Goal: Task Accomplishment & Management: Use online tool/utility

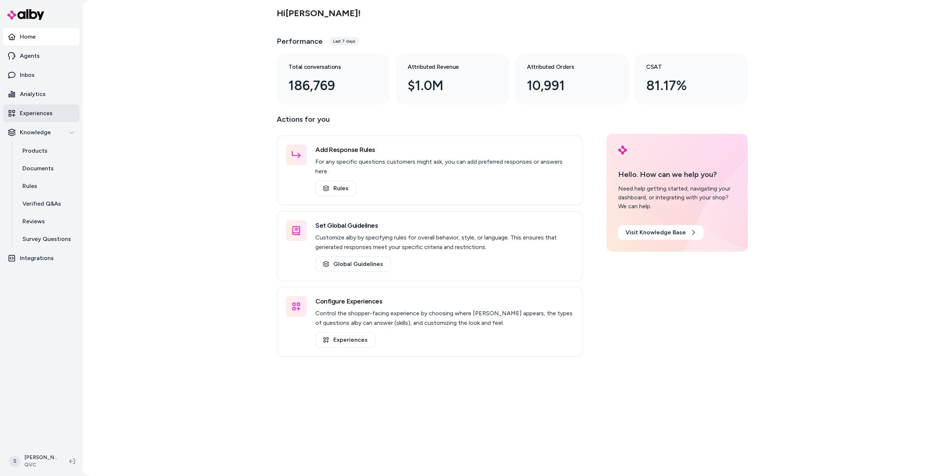
click at [38, 120] on link "Experiences" at bounding box center [41, 113] width 77 height 18
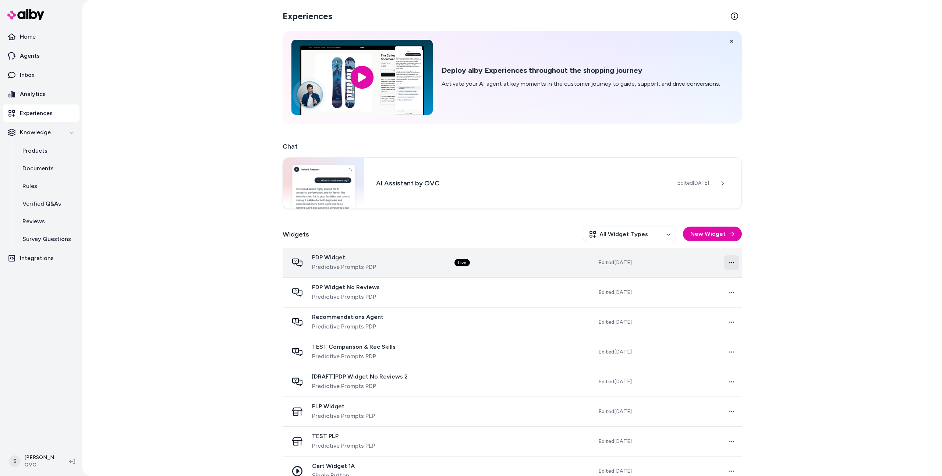
click at [733, 262] on html "Home Agents Inbox Analytics Experiences Knowledge Products Documents Rules Veri…" at bounding box center [471, 238] width 942 height 476
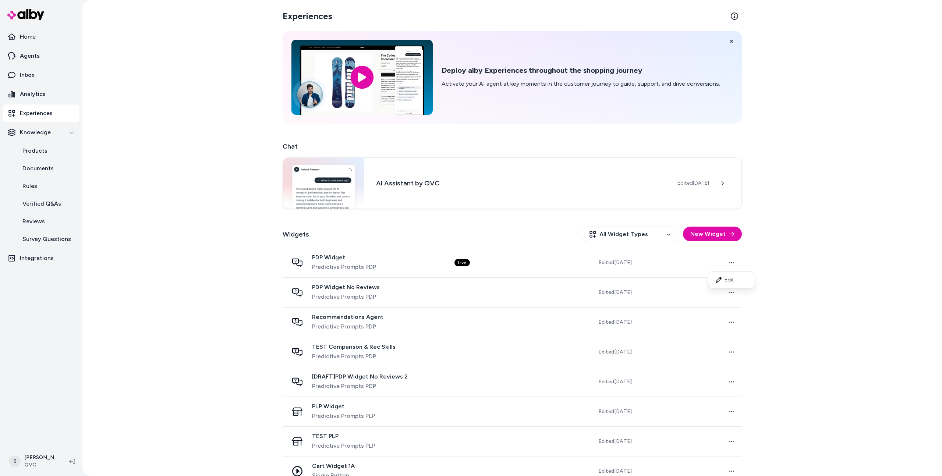
click at [768, 268] on html "Home Agents Inbox Analytics Experiences Knowledge Products Documents Rules Veri…" at bounding box center [471, 238] width 942 height 476
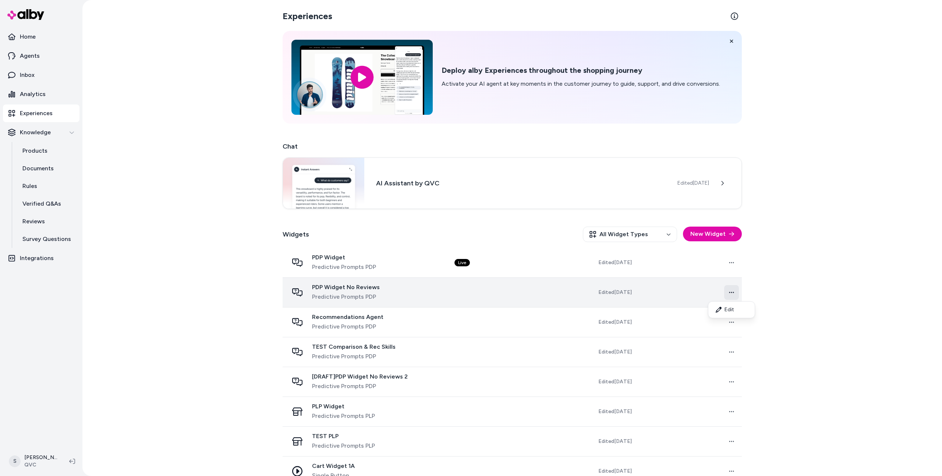
click at [736, 292] on html "Home Agents Inbox Analytics Experiences Knowledge Products Documents Rules Veri…" at bounding box center [471, 238] width 942 height 476
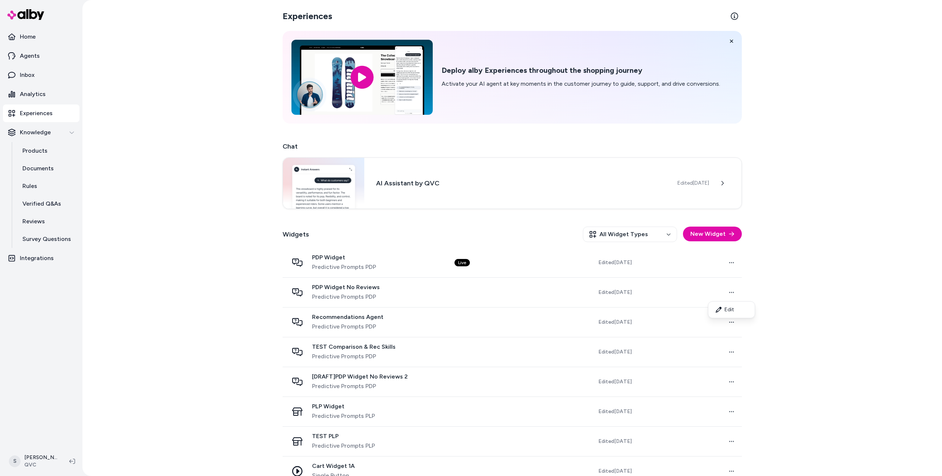
click at [774, 282] on html "Home Agents Inbox Analytics Experiences Knowledge Products Documents Rules Veri…" at bounding box center [471, 238] width 942 height 476
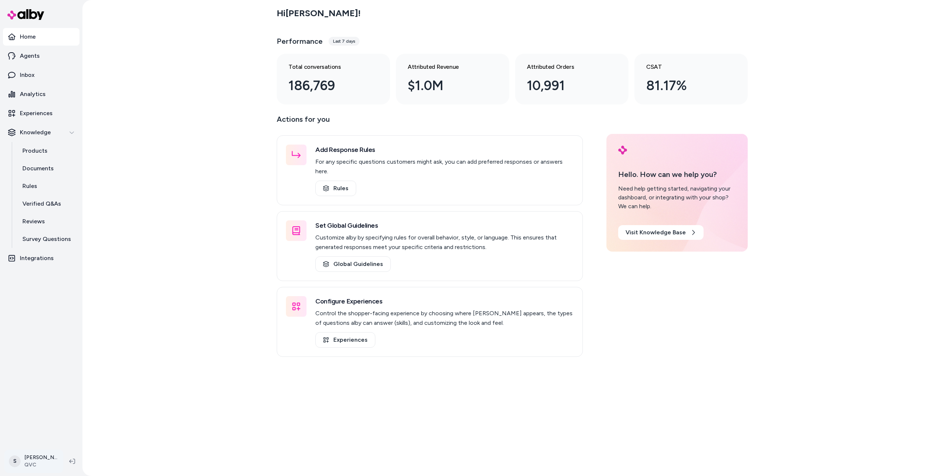
click at [36, 458] on html "Home Agents Inbox Analytics Experiences Knowledge Products Documents Rules Veri…" at bounding box center [471, 238] width 942 height 476
click at [52, 378] on link "Settings" at bounding box center [52, 378] width 88 height 18
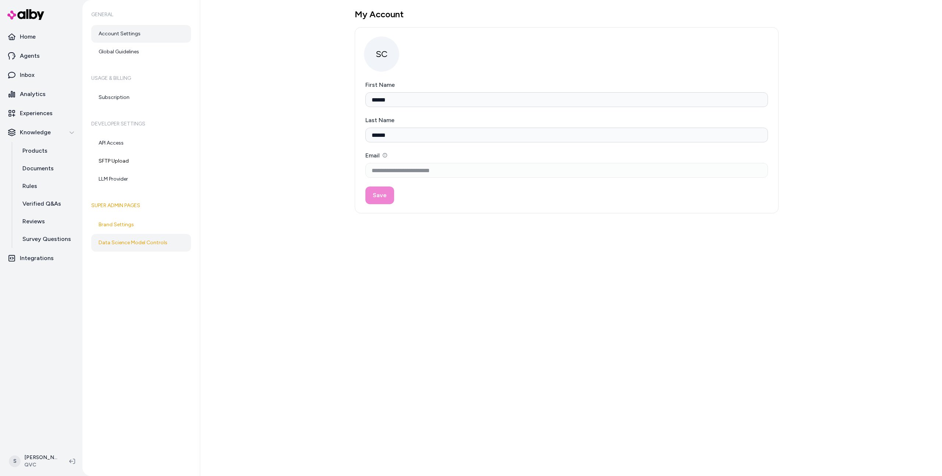
click at [153, 238] on link "Data Science Model Controls" at bounding box center [141, 243] width 100 height 18
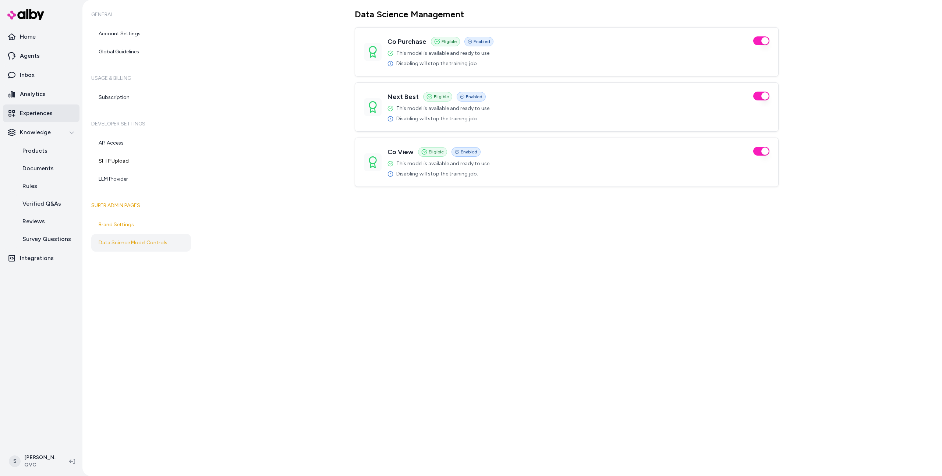
click at [42, 110] on p "Experiences" at bounding box center [36, 113] width 33 height 9
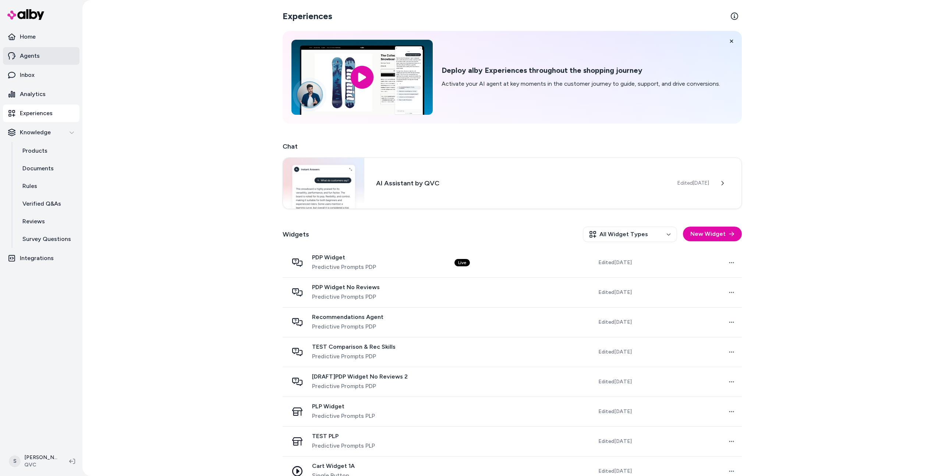
click at [46, 52] on link "Agents" at bounding box center [41, 56] width 77 height 18
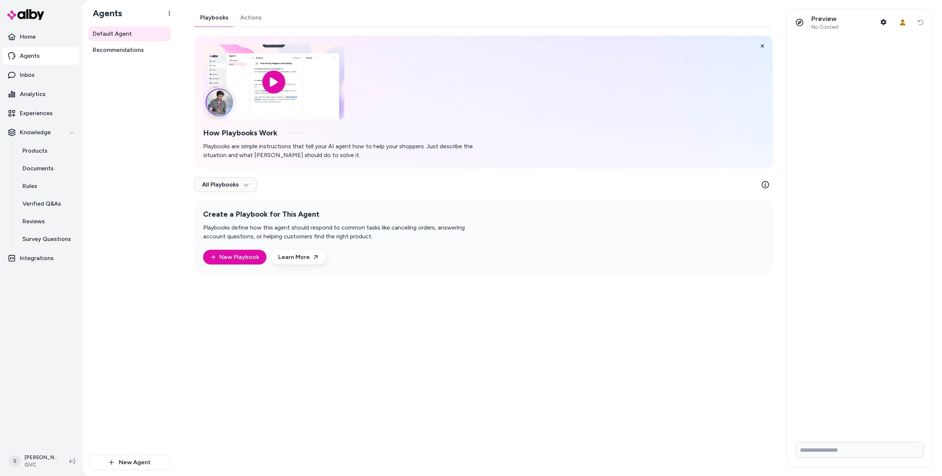
click at [243, 17] on link "Actions" at bounding box center [250, 18] width 33 height 18
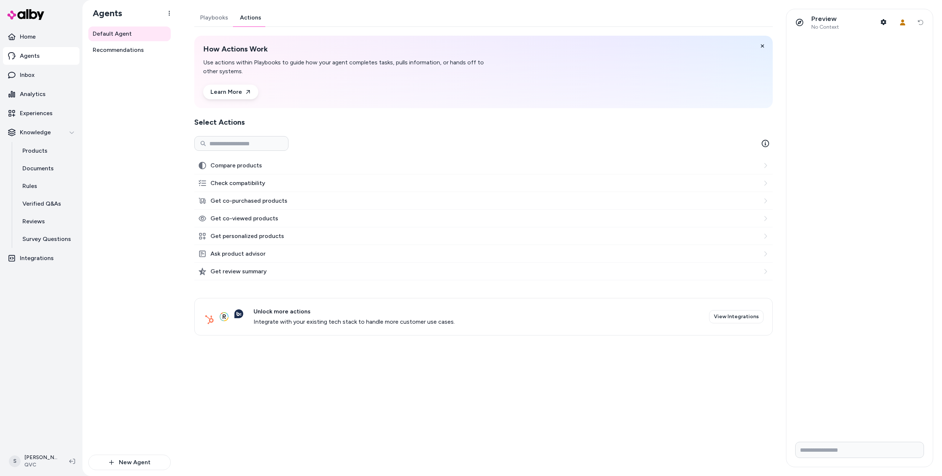
click at [247, 192] on div "Get co-purchased products" at bounding box center [483, 201] width 578 height 18
click at [247, 199] on label "Get co-purchased products" at bounding box center [248, 200] width 77 height 9
click at [759, 203] on button "Get co-purchased products" at bounding box center [759, 203] width 0 height 0
click at [761, 202] on div at bounding box center [763, 200] width 9 height 9
click at [764, 202] on icon at bounding box center [765, 201] width 6 height 6
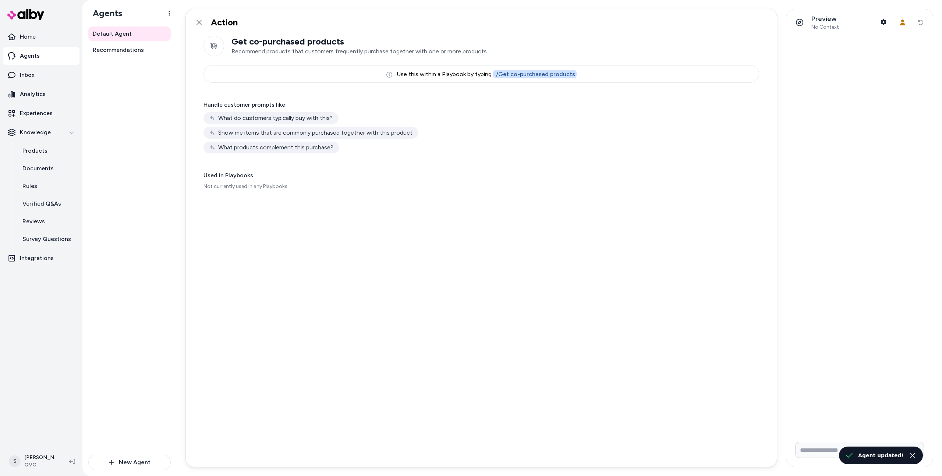
click at [766, 196] on html "Home Agents Inbox Analytics Experiences Knowledge Products Documents Rules Veri…" at bounding box center [471, 238] width 942 height 476
click at [189, 16] on div "Action" at bounding box center [481, 22] width 591 height 26
click at [202, 21] on icon at bounding box center [199, 22] width 6 height 6
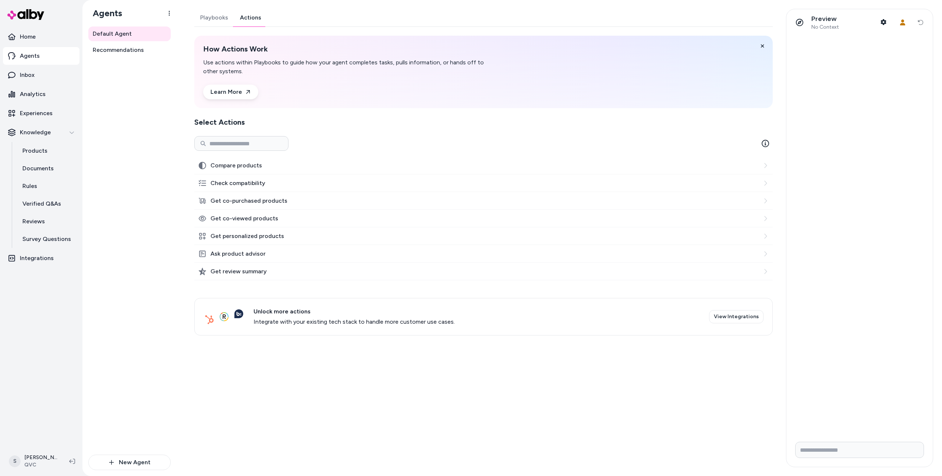
click at [253, 18] on link "Actions" at bounding box center [250, 18] width 33 height 18
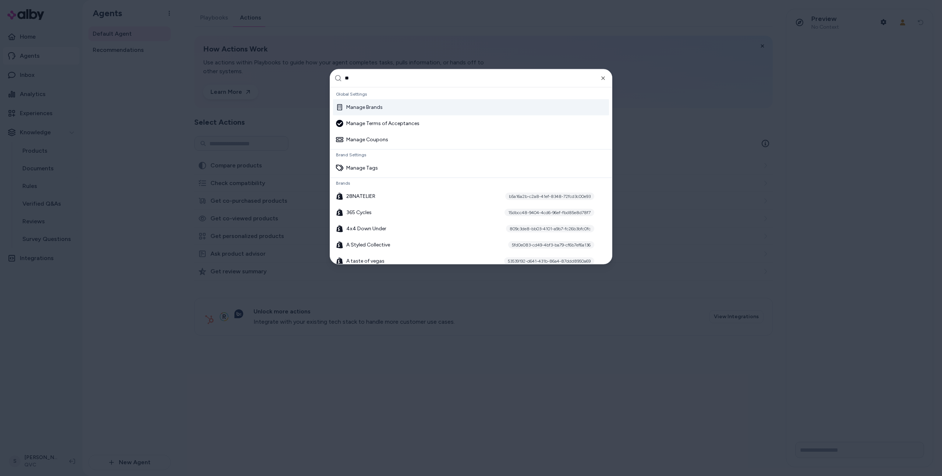
type input "***"
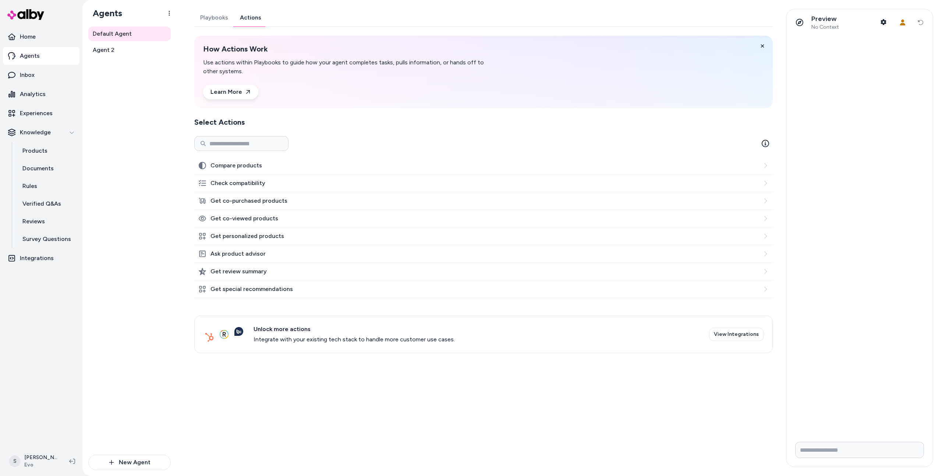
click at [252, 21] on link "Actions" at bounding box center [250, 18] width 33 height 18
click at [766, 195] on div "Get co-purchased products" at bounding box center [483, 201] width 578 height 18
click at [766, 199] on icon at bounding box center [765, 201] width 6 height 6
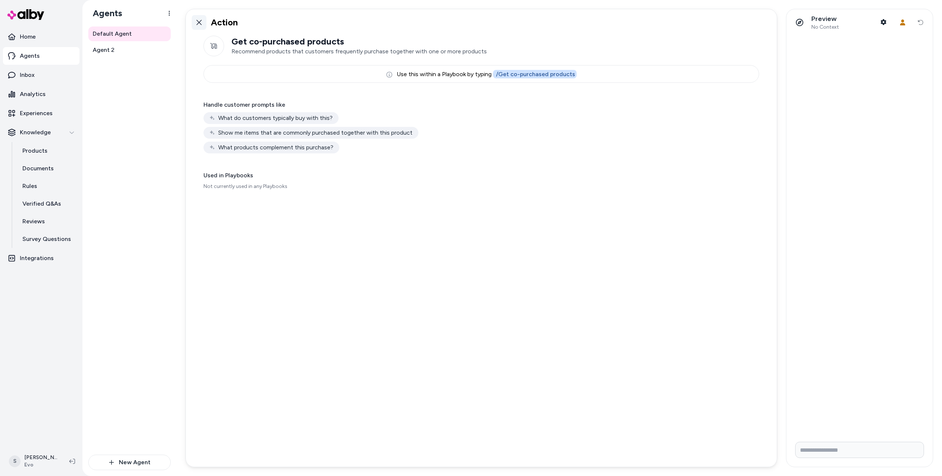
click at [204, 22] on link at bounding box center [199, 22] width 15 height 15
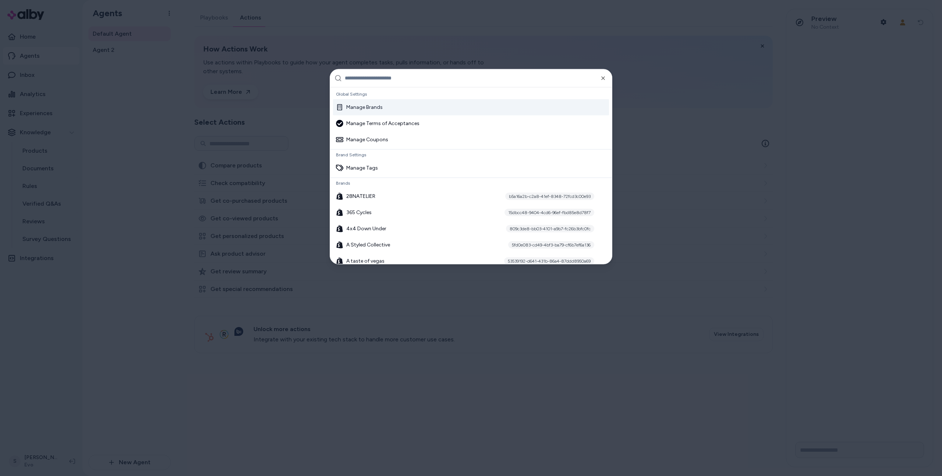
click at [107, 89] on div at bounding box center [471, 238] width 942 height 476
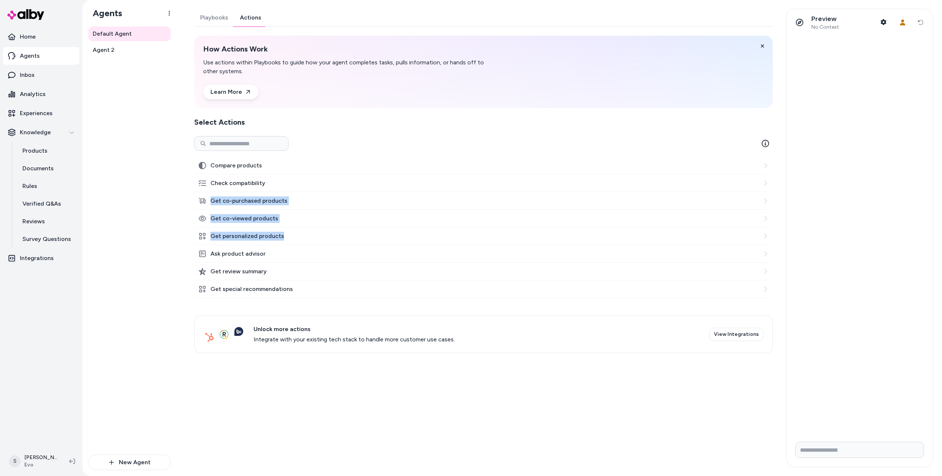
drag, startPoint x: 182, startPoint y: 199, endPoint x: 295, endPoint y: 233, distance: 117.9
click at [295, 233] on div "Default Agent Playbooks Actions How Actions Work Use actions within Playbooks t…" at bounding box center [559, 238] width 765 height 476
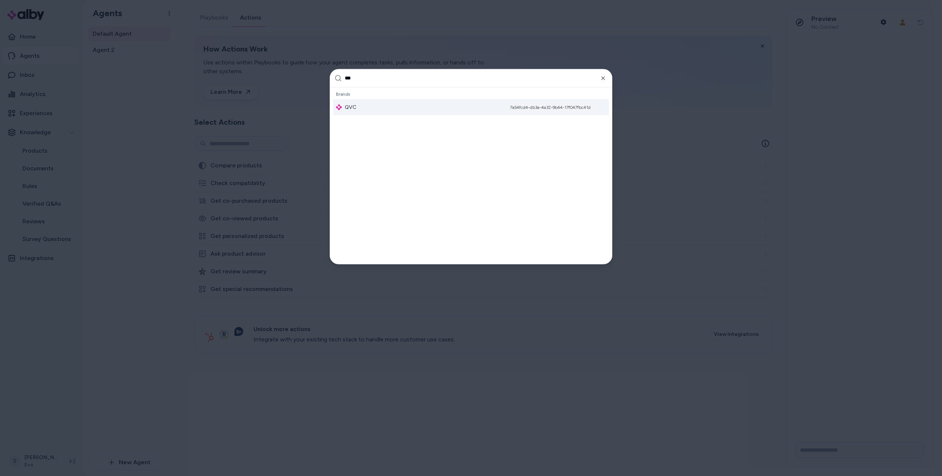
type input "***"
click at [419, 101] on div "QVC 7a54fcd4-db3a-4a32-9b44-17f047fbc41d" at bounding box center [471, 107] width 276 height 16
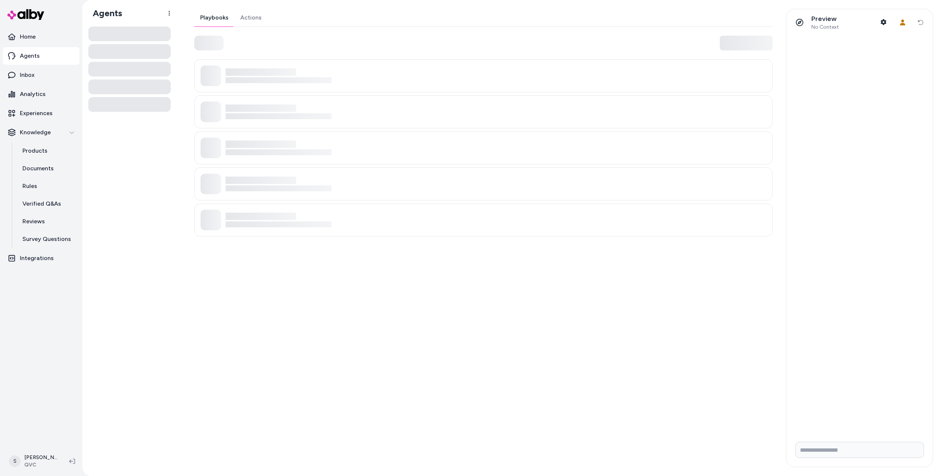
click at [253, 22] on link "Actions" at bounding box center [250, 18] width 33 height 18
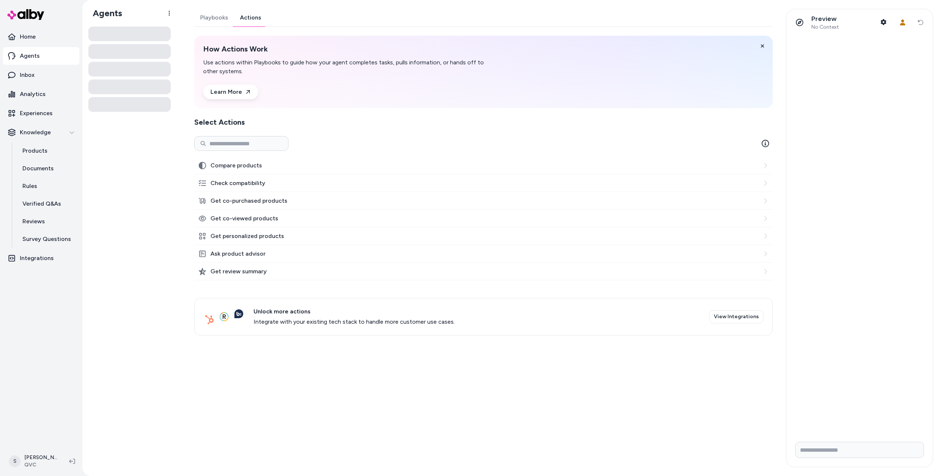
click at [174, 189] on div at bounding box center [129, 251] width 94 height 450
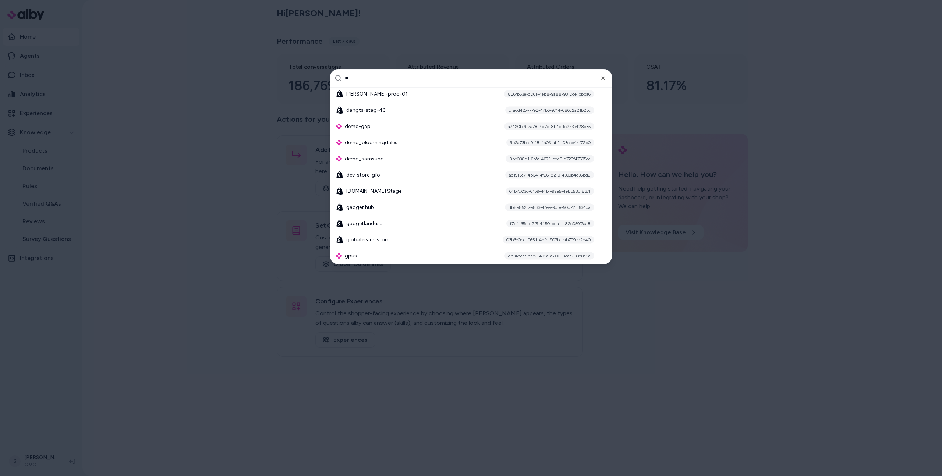
scroll to position [47, 0]
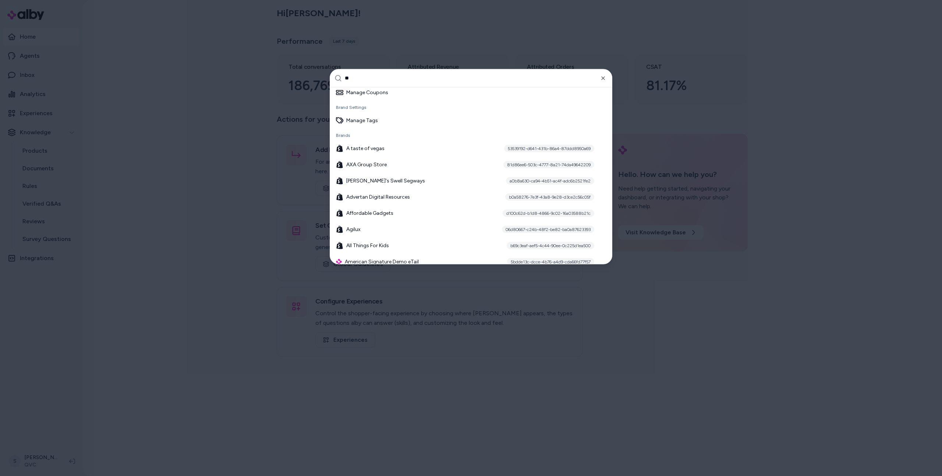
type input "***"
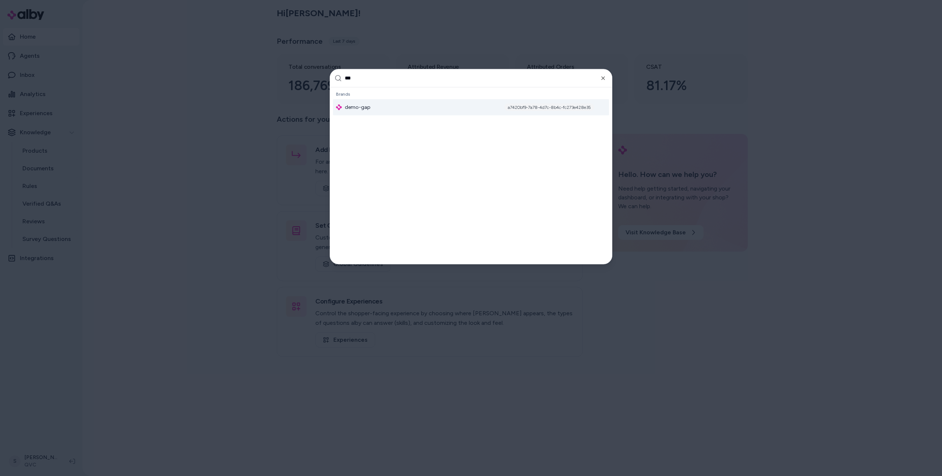
scroll to position [0, 0]
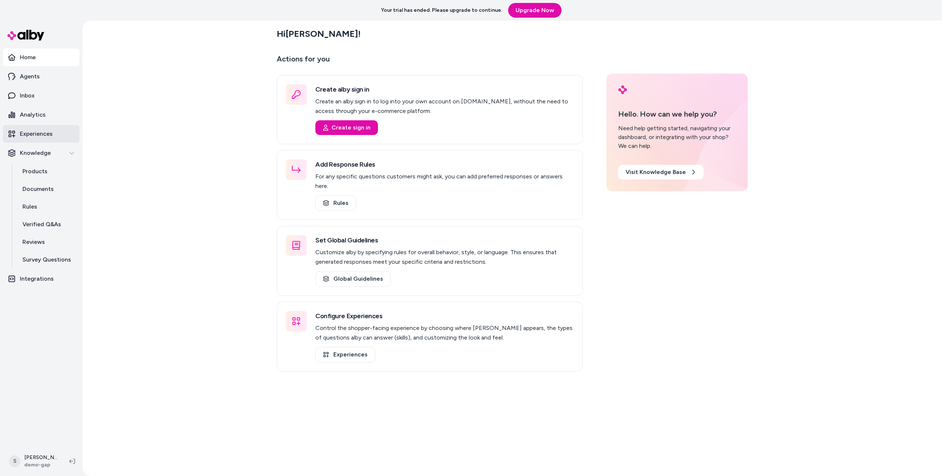
click at [45, 135] on p "Experiences" at bounding box center [36, 134] width 33 height 9
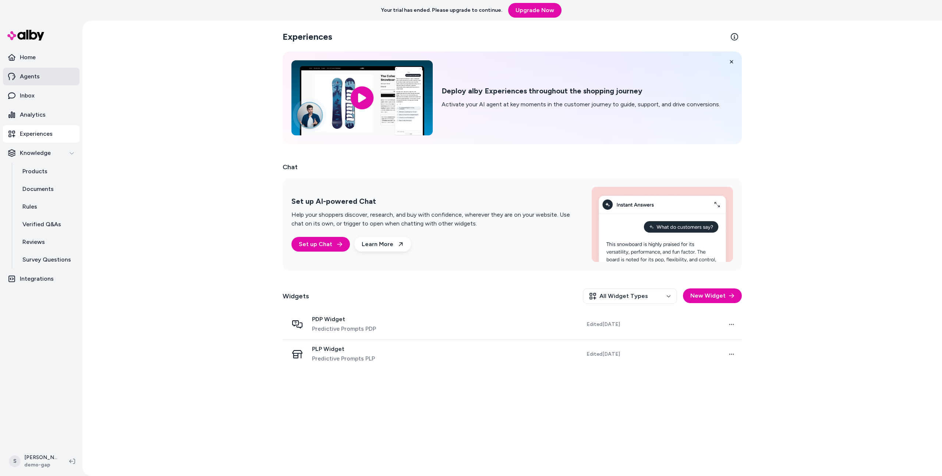
click at [42, 71] on link "Agents" at bounding box center [41, 77] width 77 height 18
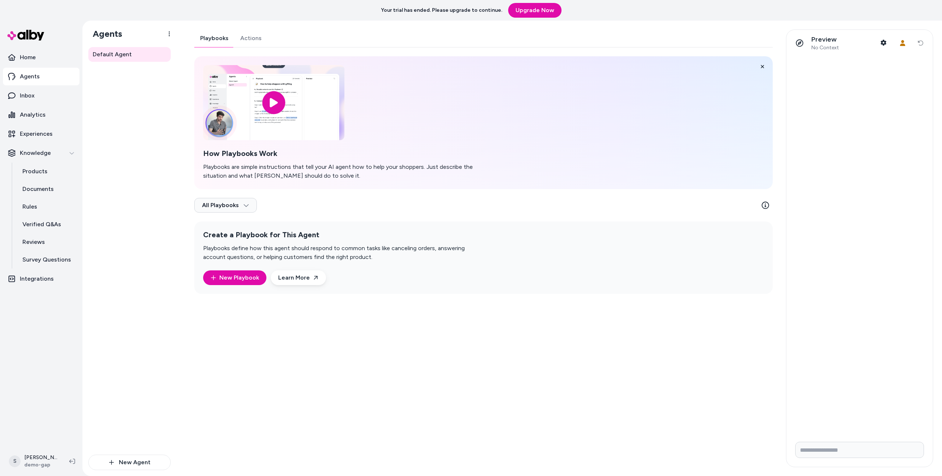
click at [249, 30] on link "Actions" at bounding box center [250, 38] width 33 height 18
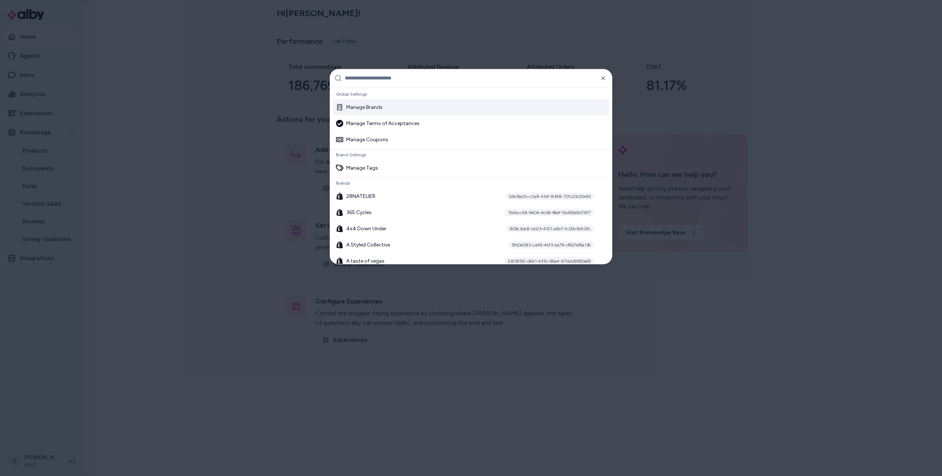
type input "*"
type input "***"
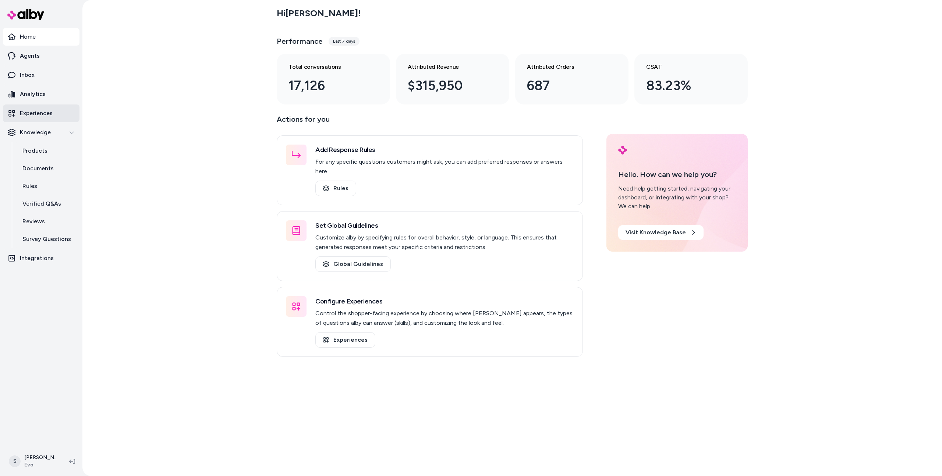
click at [33, 116] on p "Experiences" at bounding box center [36, 113] width 33 height 9
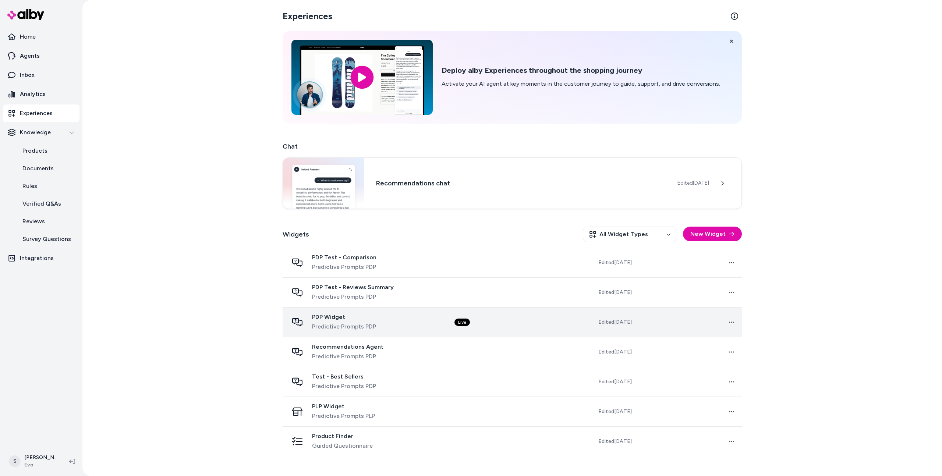
click at [416, 321] on div "PDP Widget Predictive Prompts PDP" at bounding box center [365, 322] width 154 height 18
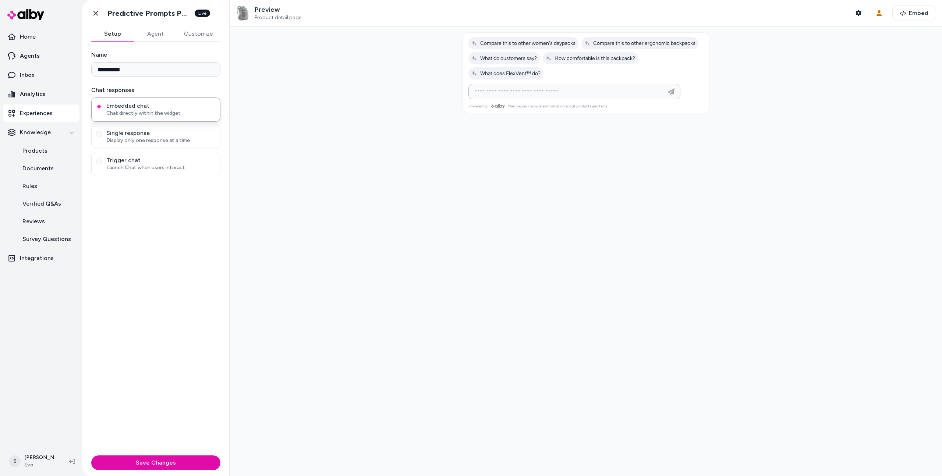
click at [507, 92] on input at bounding box center [567, 91] width 194 height 9
type input "**********"
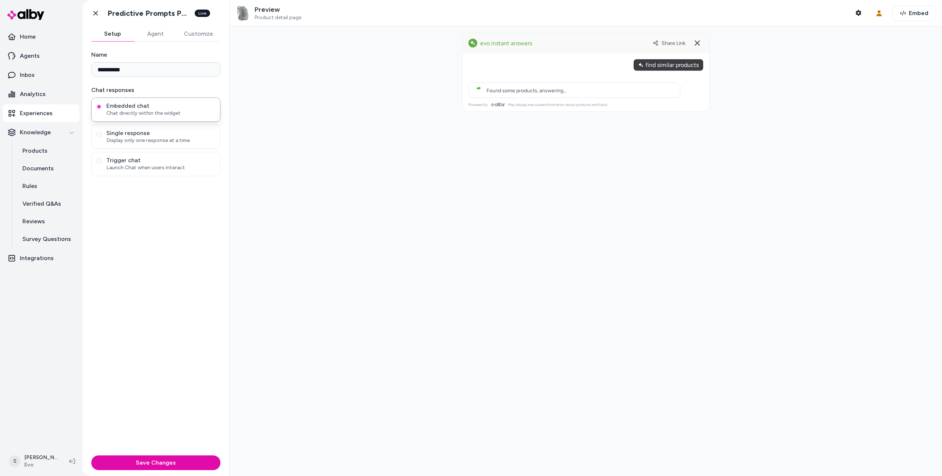
click at [714, 136] on div at bounding box center [586, 251] width 712 height 450
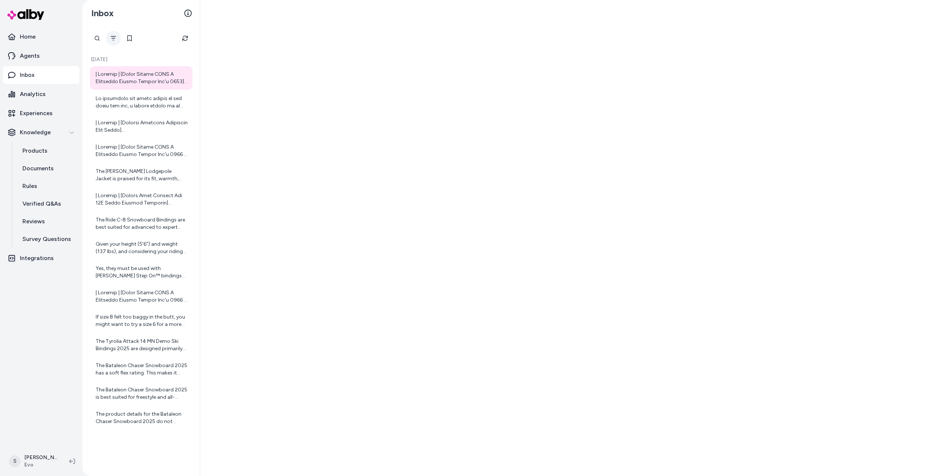
click at [113, 35] on icon "Filter" at bounding box center [113, 38] width 6 height 6
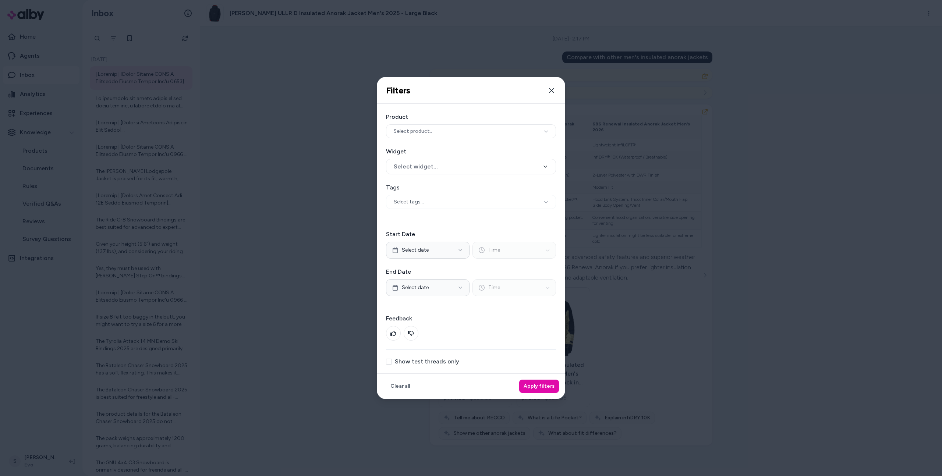
click at [416, 365] on label "Show test threads only" at bounding box center [427, 362] width 64 height 6
click at [392, 365] on button "Show test threads only" at bounding box center [389, 362] width 6 height 6
click at [534, 385] on button "Apply filters" at bounding box center [539, 386] width 40 height 13
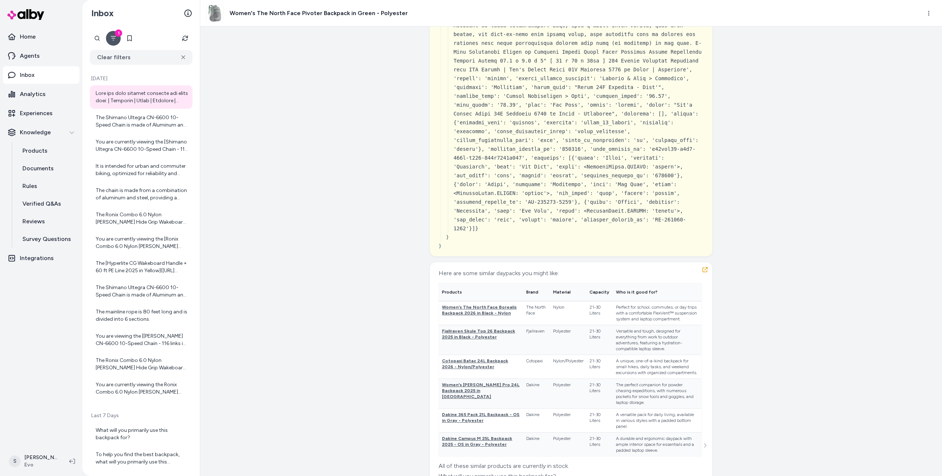
scroll to position [3450, 0]
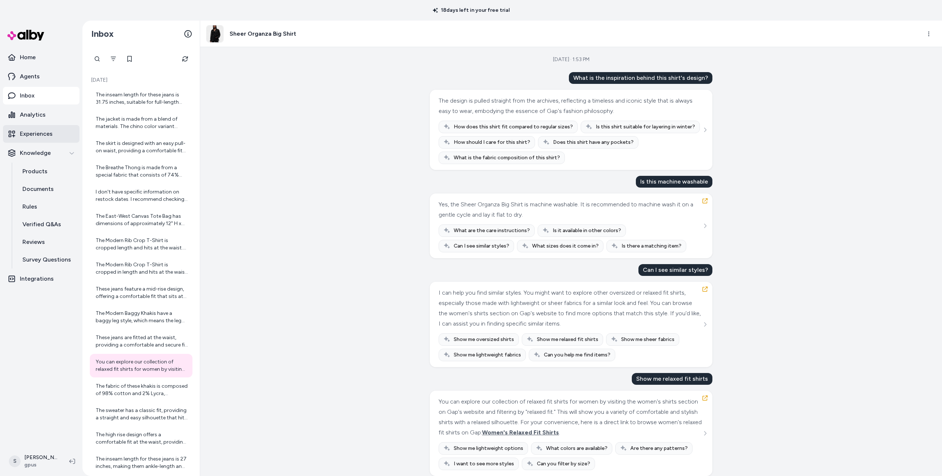
click at [25, 134] on p "Experiences" at bounding box center [36, 134] width 33 height 9
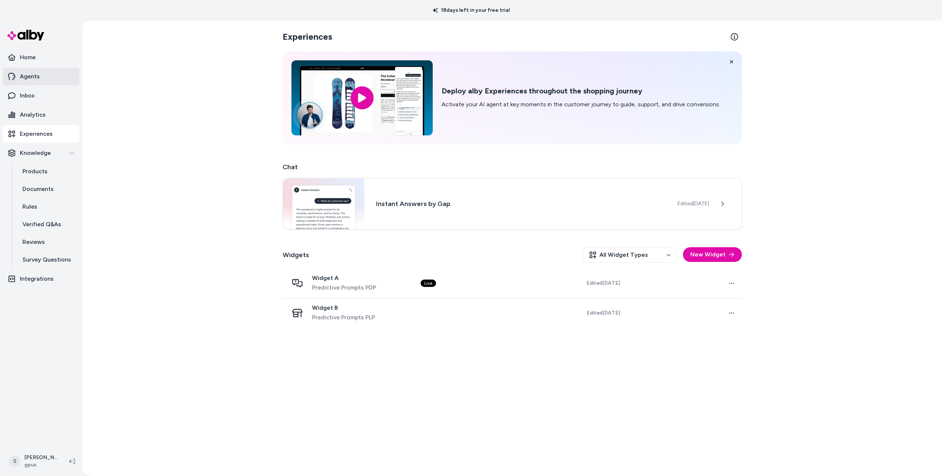
click at [47, 75] on link "Agents" at bounding box center [41, 77] width 77 height 18
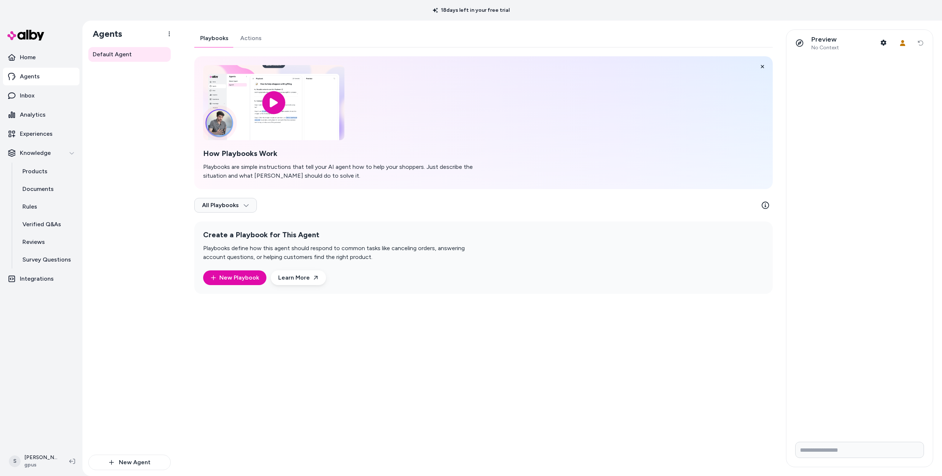
click at [241, 42] on link "Actions" at bounding box center [250, 38] width 33 height 18
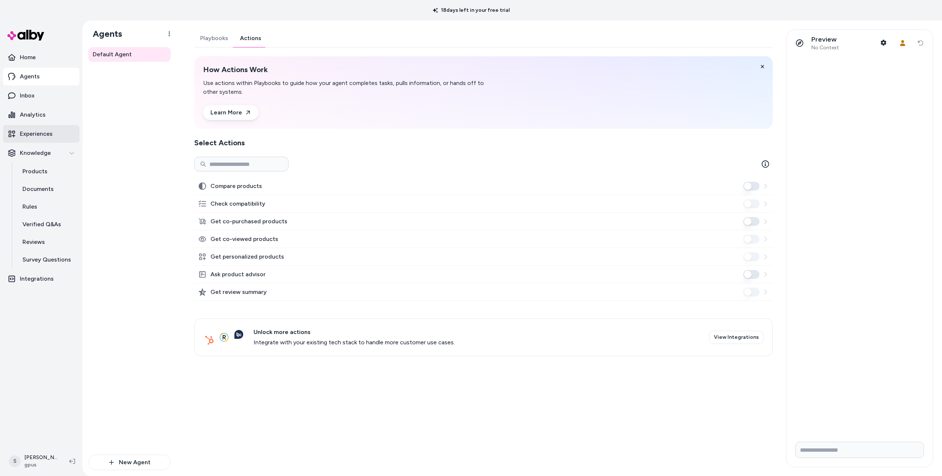
click at [35, 131] on p "Experiences" at bounding box center [36, 134] width 33 height 9
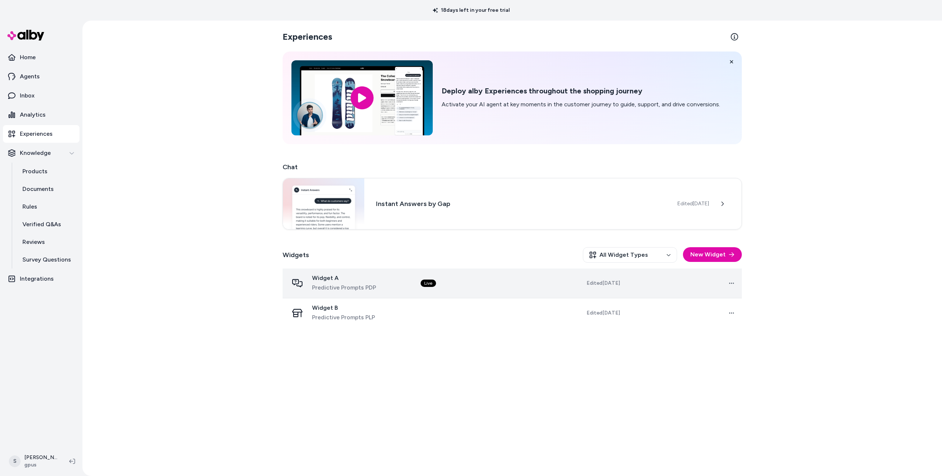
click at [408, 286] on div "Widget A Predictive Prompts PDP" at bounding box center [348, 283] width 120 height 18
click at [346, 281] on span "Widget A" at bounding box center [344, 277] width 64 height 7
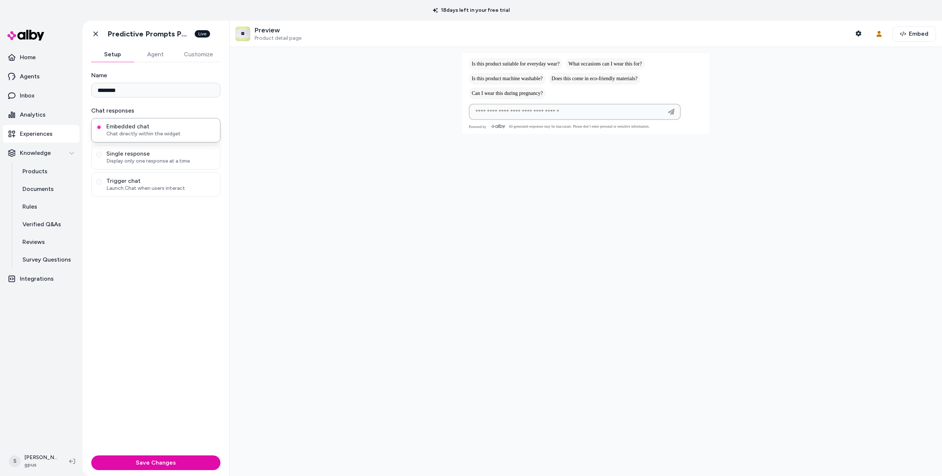
click at [573, 111] on input at bounding box center [567, 111] width 193 height 9
type input "**********"
